Goal: Find contact information: Find contact information

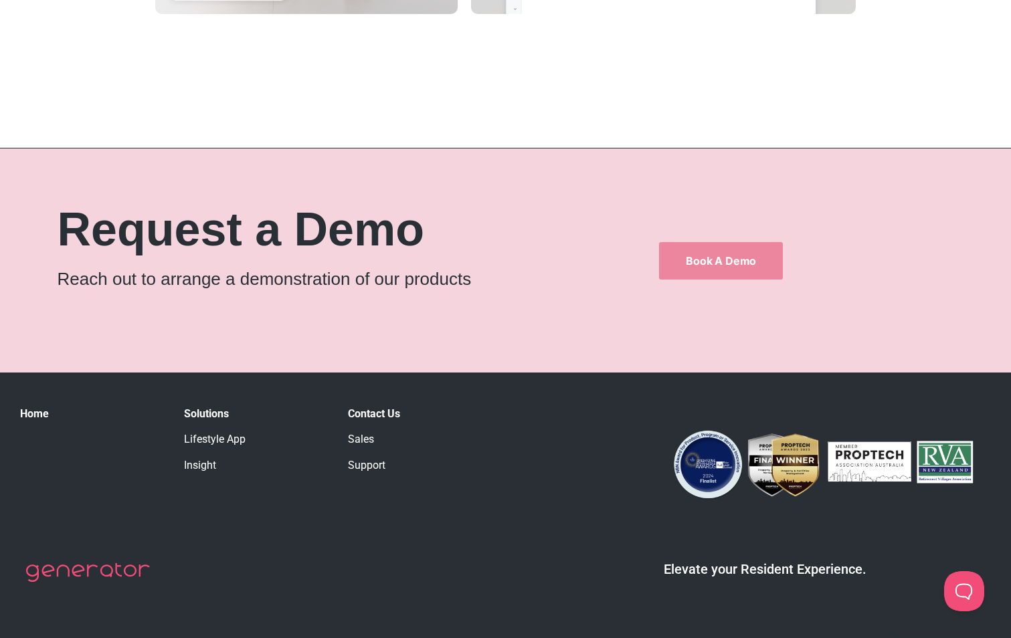
scroll to position [2142, 0]
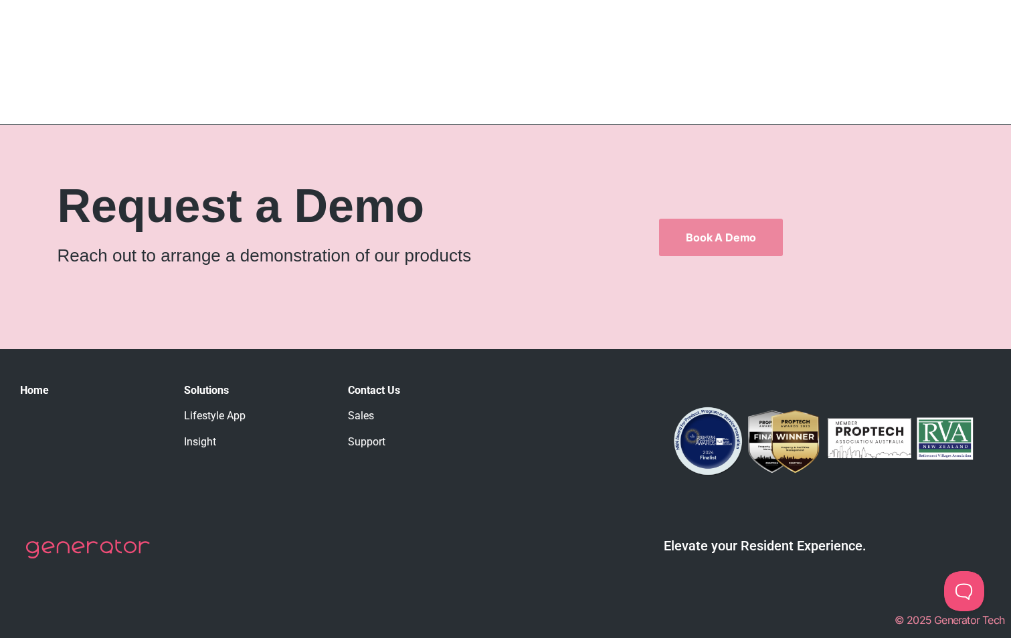
click at [365, 440] on link "Support" at bounding box center [366, 442] width 37 height 13
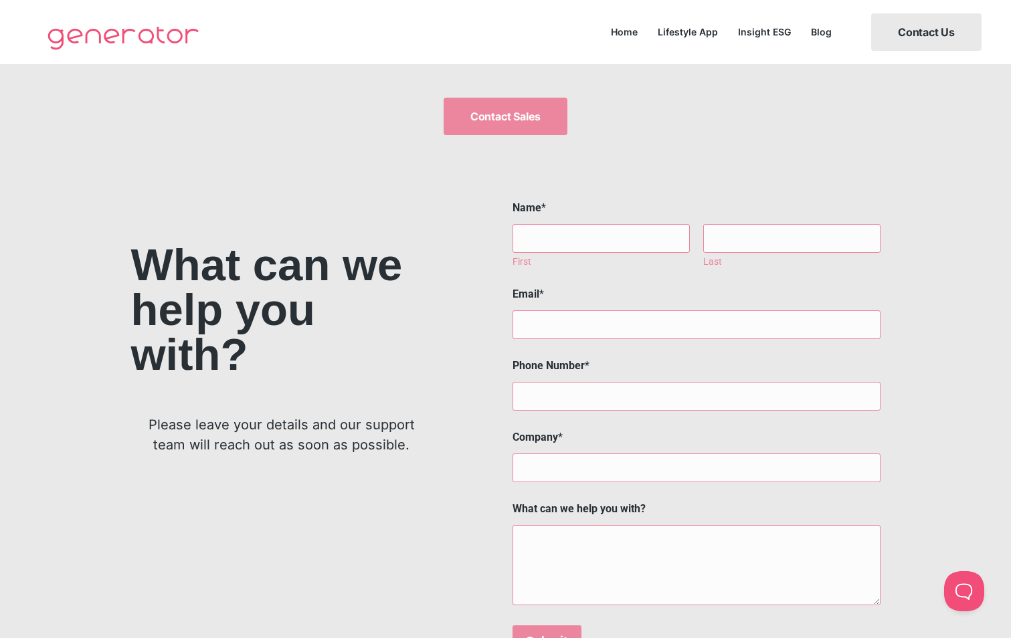
click at [950, 24] on link "Contact Us" at bounding box center [926, 31] width 110 height 37
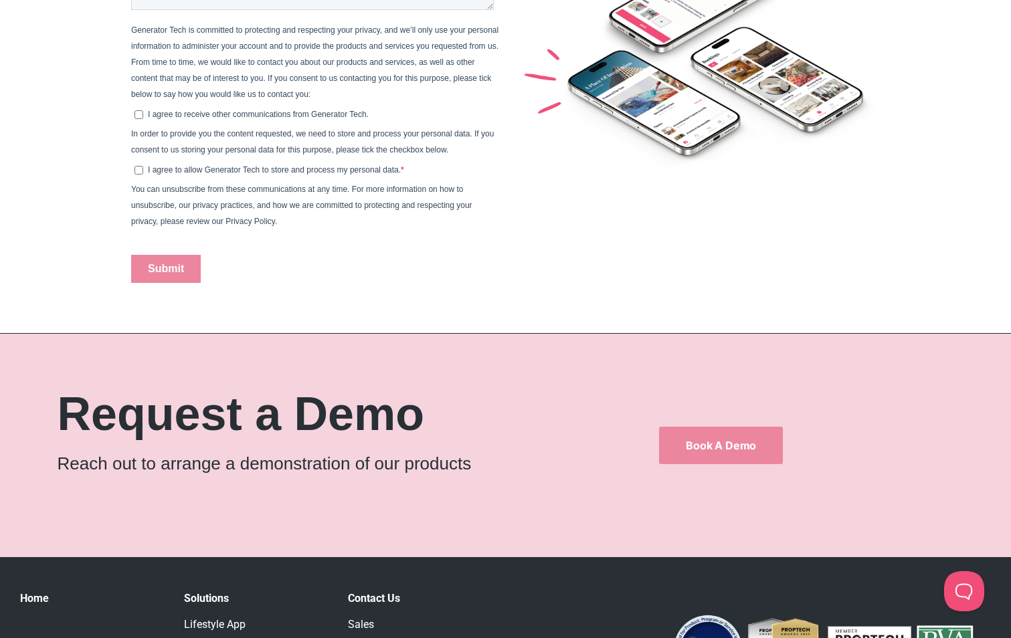
click at [367, 620] on link "Sales" at bounding box center [361, 624] width 26 height 13
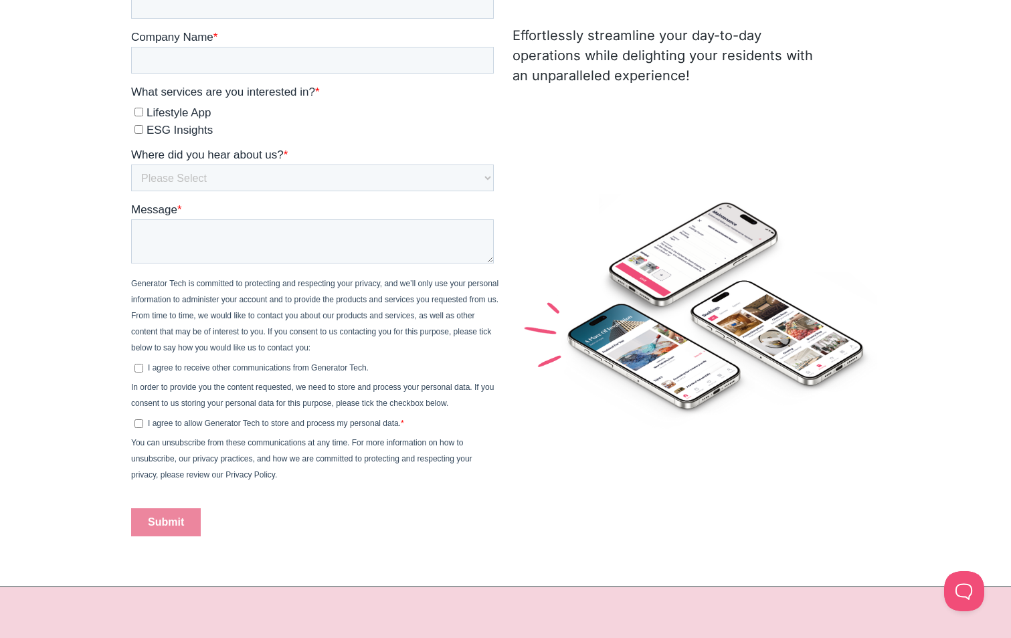
scroll to position [148, 0]
